Goal: Information Seeking & Learning: Check status

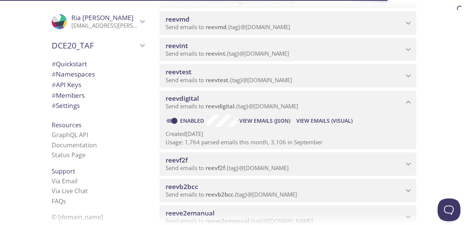
click at [317, 120] on span "View Emails (Visual)" at bounding box center [324, 121] width 56 height 9
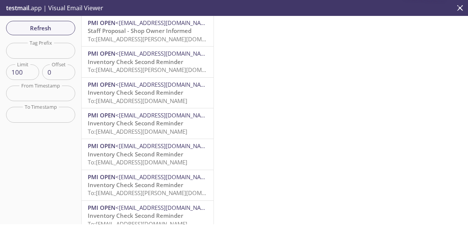
click at [140, 36] on span "To: [EMAIL_ADDRESS][PERSON_NAME][DOMAIN_NAME]" at bounding box center [159, 39] width 143 height 8
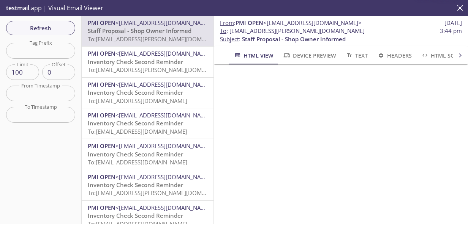
scroll to position [38, 0]
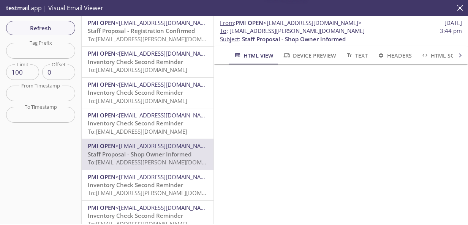
click at [134, 33] on span "Staff Proposal - Registration Confirmed" at bounding box center [141, 31] width 107 height 8
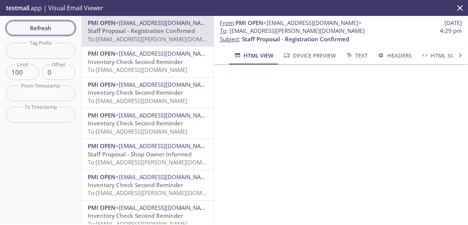
click at [59, 26] on span "Refresh" at bounding box center [40, 28] width 57 height 10
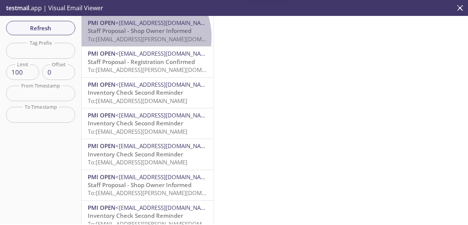
click at [140, 37] on span "To: [EMAIL_ADDRESS][PERSON_NAME][DOMAIN_NAME]" at bounding box center [159, 39] width 143 height 8
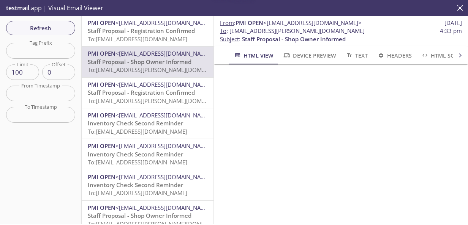
click at [142, 36] on span "To: reevdigital.riyaz@inbox.testmail.app" at bounding box center [137, 39] width 99 height 8
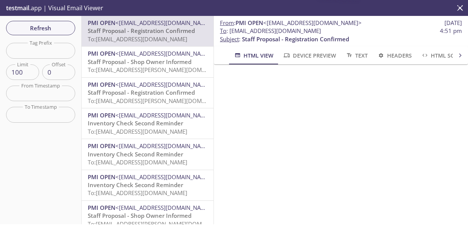
scroll to position [38, 0]
click at [68, 27] on span "Refresh" at bounding box center [40, 28] width 57 height 10
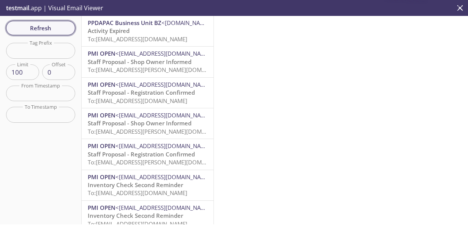
click at [51, 29] on span "Refresh" at bounding box center [40, 28] width 57 height 10
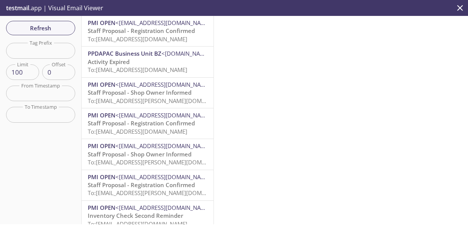
click at [140, 37] on span "To: reevdigital.rama1@inbox.testmail.app" at bounding box center [137, 39] width 99 height 8
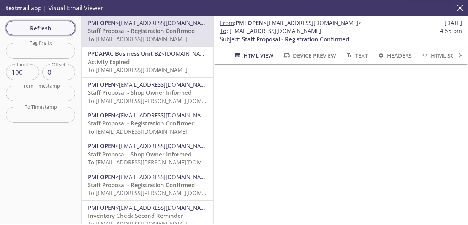
click at [49, 27] on span "Refresh" at bounding box center [40, 28] width 57 height 10
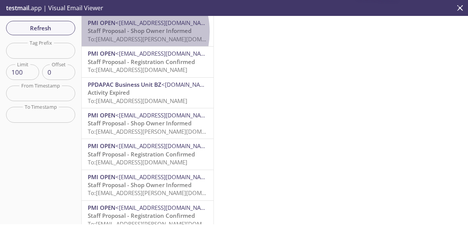
click at [126, 32] on span "Staff Proposal - Shop Owner Informed" at bounding box center [140, 31] width 104 height 8
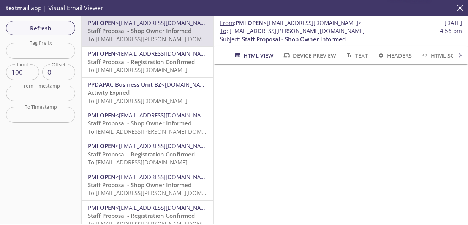
scroll to position [76, 0]
click at [41, 26] on span "Refresh" at bounding box center [40, 28] width 57 height 10
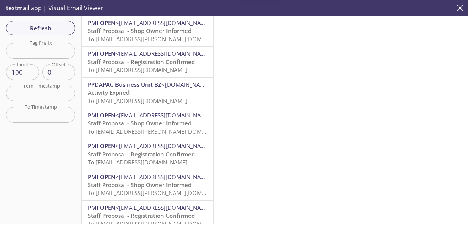
click at [159, 32] on span "Staff Proposal - Shop Owner Informed" at bounding box center [140, 31] width 104 height 8
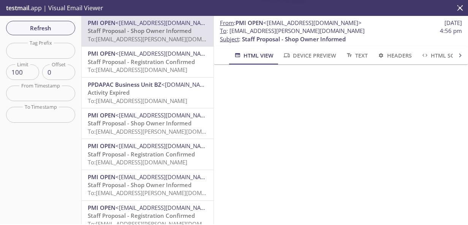
scroll to position [76, 0]
click at [60, 30] on span "Refresh" at bounding box center [40, 28] width 57 height 10
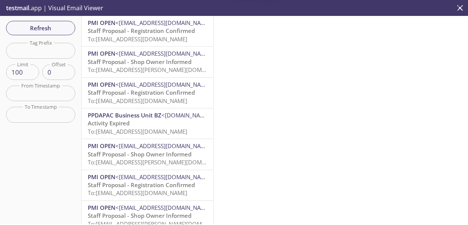
click at [143, 35] on span "To: reevdigital.ritujha@inbox.testmail.app" at bounding box center [137, 39] width 99 height 8
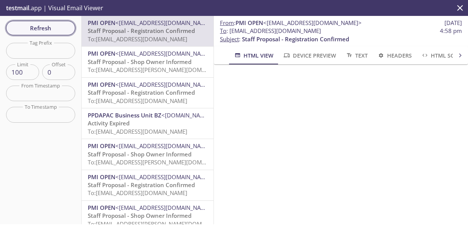
click at [54, 31] on span "Refresh" at bounding box center [40, 28] width 57 height 10
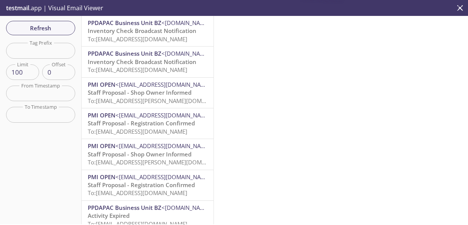
click at [129, 34] on span "Inventory Check Broadcast Notification" at bounding box center [142, 31] width 109 height 8
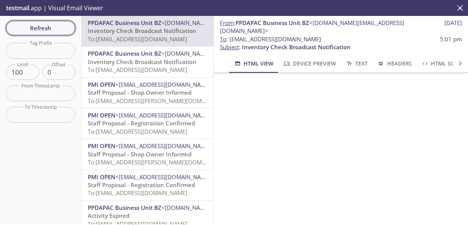
click at [35, 30] on span "Refresh" at bounding box center [40, 28] width 57 height 10
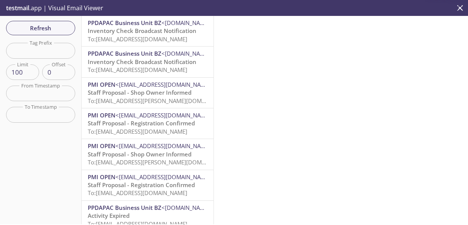
click at [145, 92] on div "PPDAPAC Business Unit BZ <ppdapac.BZ@email.pmiopen.com> Inventory Check Broadca…" at bounding box center [148, 120] width 132 height 209
click at [143, 93] on span "Staff Proposal - Shop Owner Informed" at bounding box center [140, 93] width 104 height 8
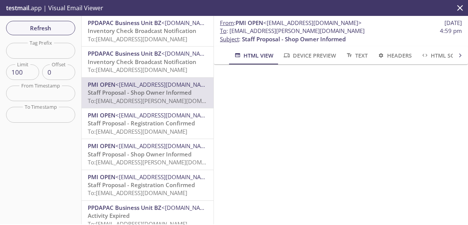
click at [58, 27] on span "Refresh" at bounding box center [40, 28] width 57 height 10
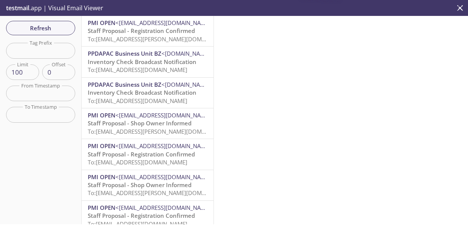
click at [131, 33] on span "Staff Proposal - Registration Confirmed" at bounding box center [141, 31] width 107 height 8
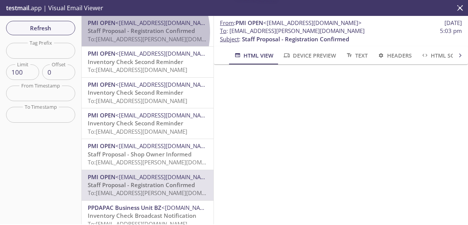
click at [131, 33] on span "Staff Proposal - Registration Confirmed" at bounding box center [141, 31] width 107 height 8
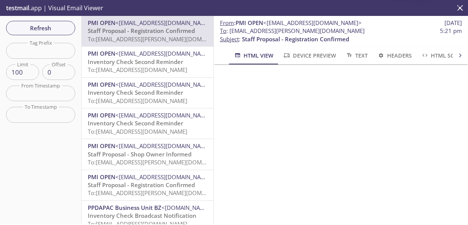
scroll to position [38, 0]
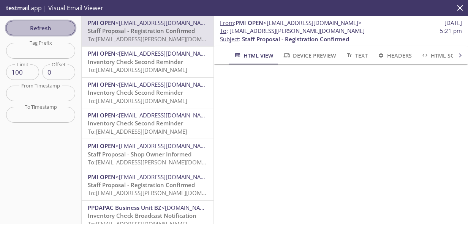
click at [52, 28] on span "Refresh" at bounding box center [40, 28] width 57 height 10
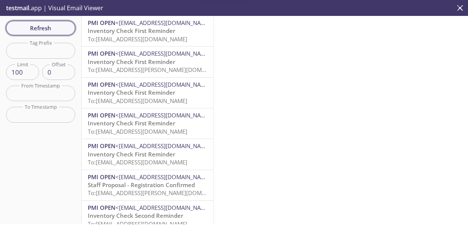
click at [33, 27] on span "Refresh" at bounding box center [40, 28] width 57 height 10
click at [53, 28] on span "Refresh" at bounding box center [40, 28] width 57 height 10
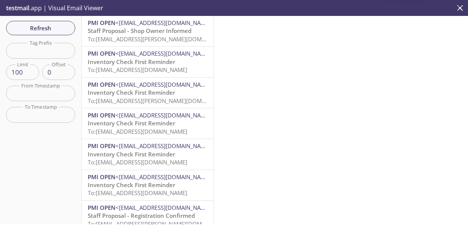
click at [145, 27] on span "Staff Proposal - Shop Owner Informed" at bounding box center [140, 31] width 104 height 8
